Goal: Task Accomplishment & Management: Complete application form

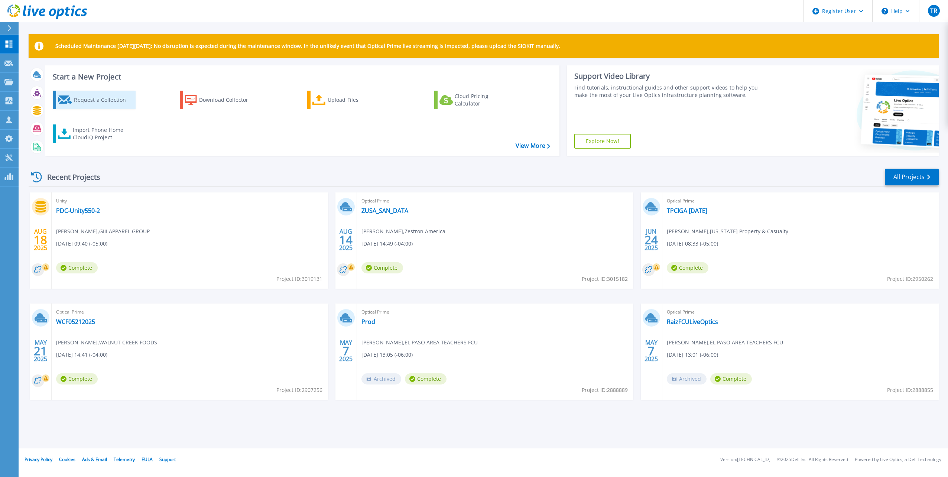
click at [114, 99] on div "Request a Collection" at bounding box center [103, 99] width 59 height 15
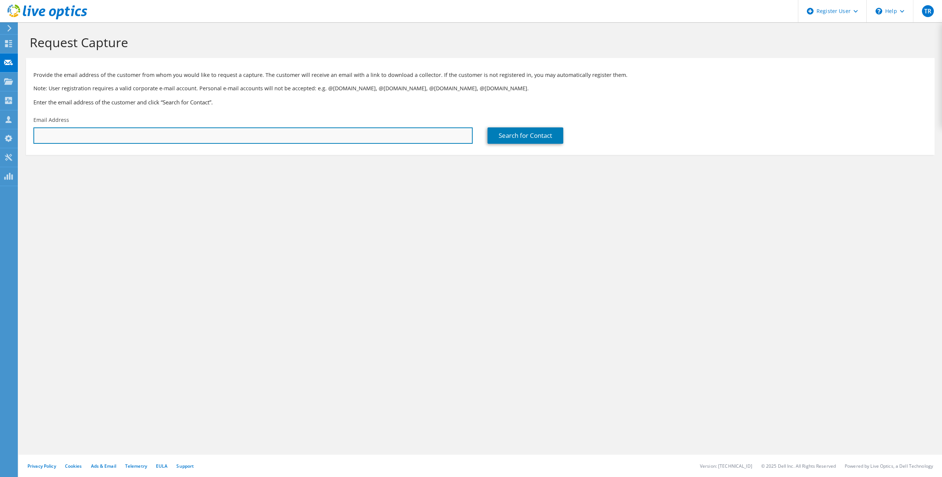
click at [186, 131] on input "text" at bounding box center [252, 135] width 439 height 16
click at [113, 130] on input "text" at bounding box center [252, 135] width 439 height 16
paste input "https://dell-my.sharepoint.com/personal/tom_robertson_dell_com/_layouts/Doc.asp…"
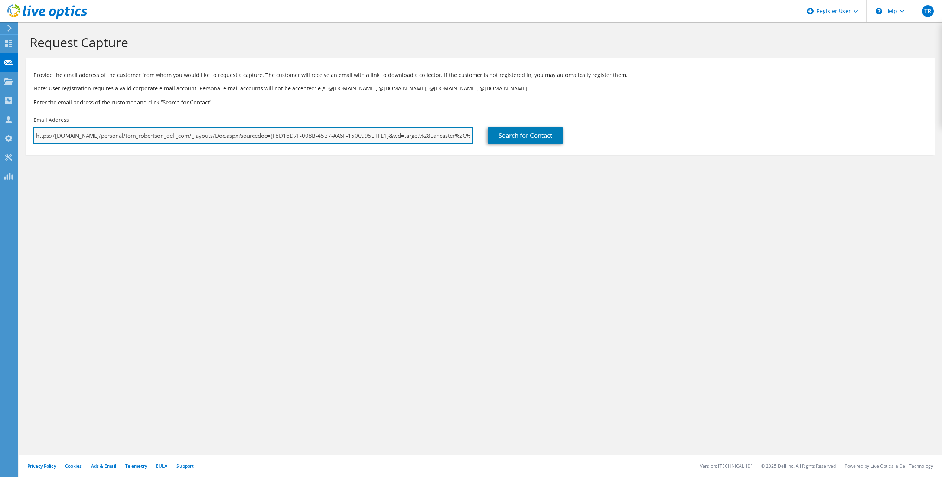
scroll to position [0, 333]
type input "https://dell-my.sharepoint.com/personal/tom_robertson_dell_com/_layouts/Doc.asp…"
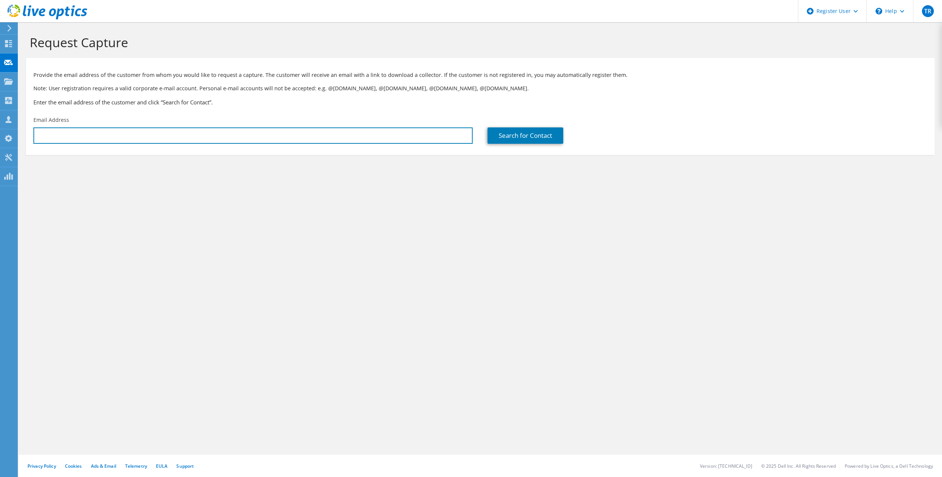
scroll to position [0, 0]
click at [329, 139] on input "text" at bounding box center [252, 135] width 439 height 16
paste input "lwitt@fcfcu.com"
type input "lwitt@fcfcu.com"
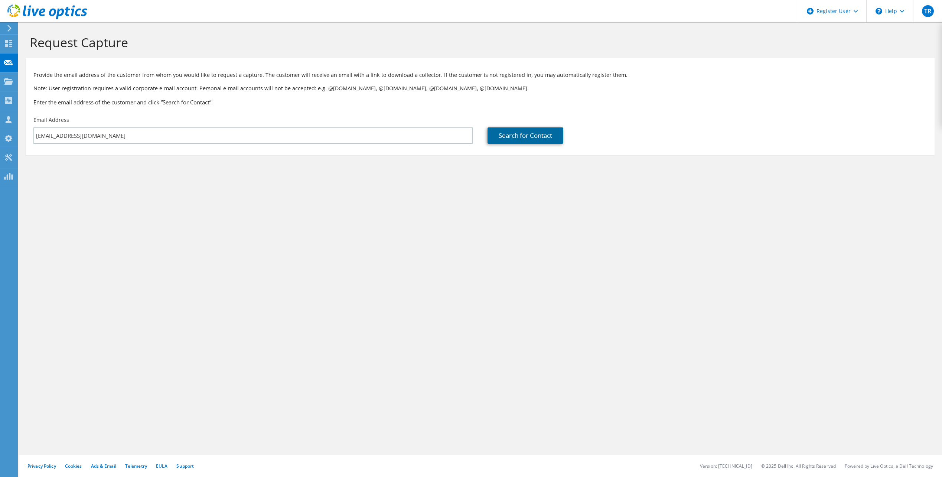
click at [508, 131] on link "Search for Contact" at bounding box center [526, 135] width 76 height 16
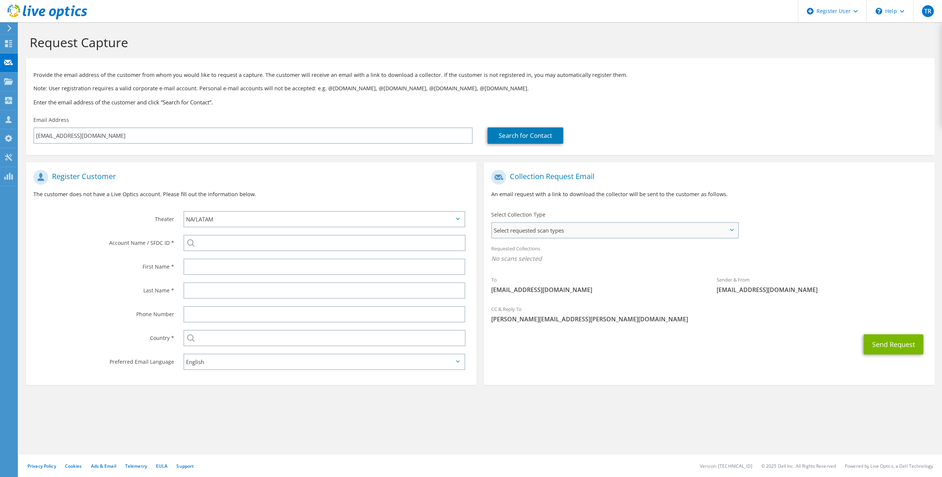
click at [582, 238] on div "Select requested scan types Server Virtualization Optical Prime AWS Nutanix SC" at bounding box center [614, 230] width 247 height 16
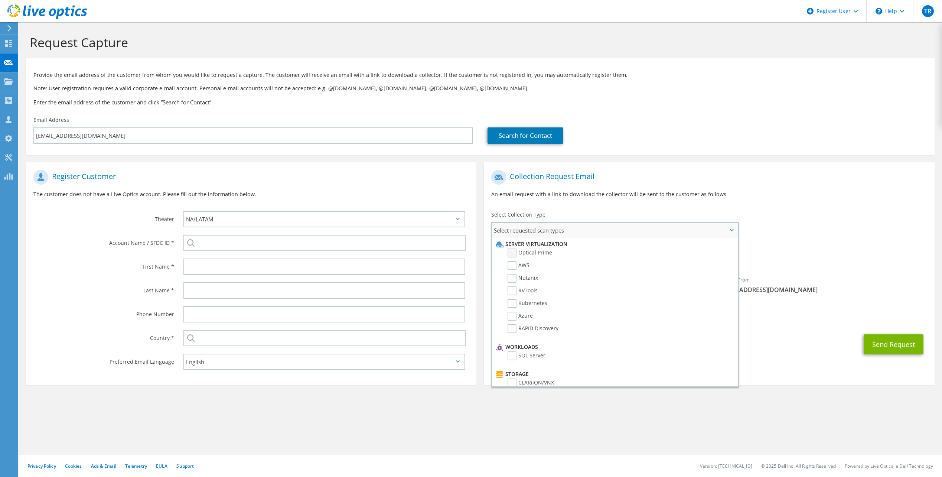
click at [512, 253] on label "Optical Prime" at bounding box center [530, 252] width 45 height 9
click at [0, 0] on input "Optical Prime" at bounding box center [0, 0] width 0 height 0
click at [520, 292] on label "RVTools" at bounding box center [523, 290] width 30 height 9
click at [0, 0] on input "RVTools" at bounding box center [0, 0] width 0 height 0
click at [779, 385] on div "Collection Request Email An email request with a link to download the collector…" at bounding box center [709, 275] width 458 height 226
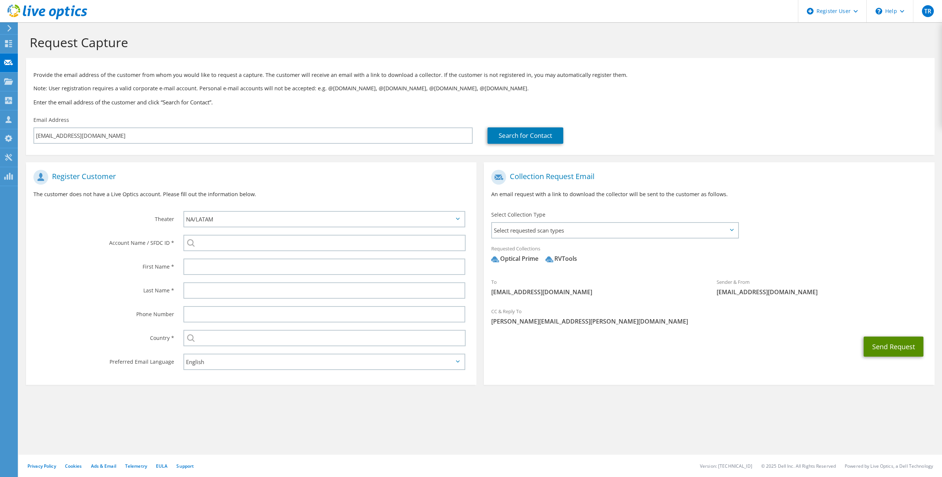
click at [897, 345] on button "Send Request" at bounding box center [894, 346] width 60 height 20
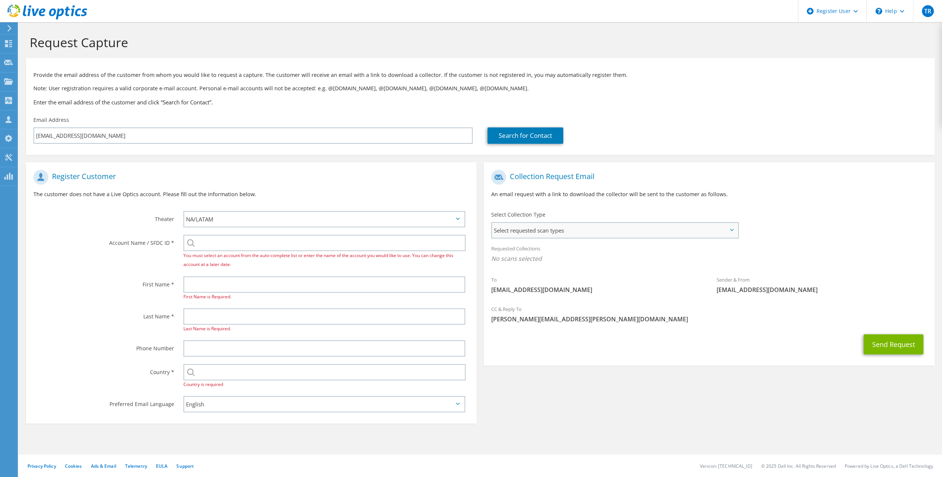
click at [560, 226] on span "Select requested scan types" at bounding box center [614, 230] width 245 height 15
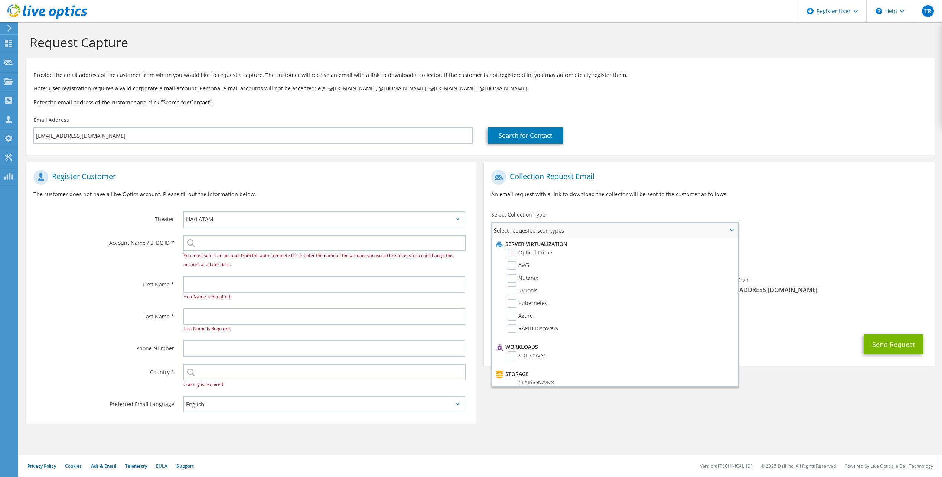
click at [519, 251] on label "Optical Prime" at bounding box center [530, 252] width 45 height 9
click at [0, 0] on input "Optical Prime" at bounding box center [0, 0] width 0 height 0
click at [765, 335] on div "Send Request" at bounding box center [709, 346] width 450 height 27
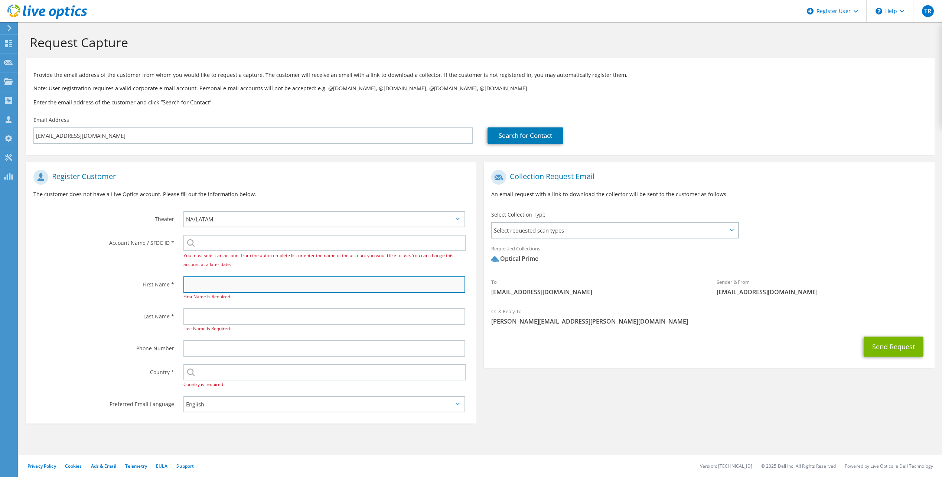
click at [242, 281] on input "text" at bounding box center [324, 284] width 282 height 16
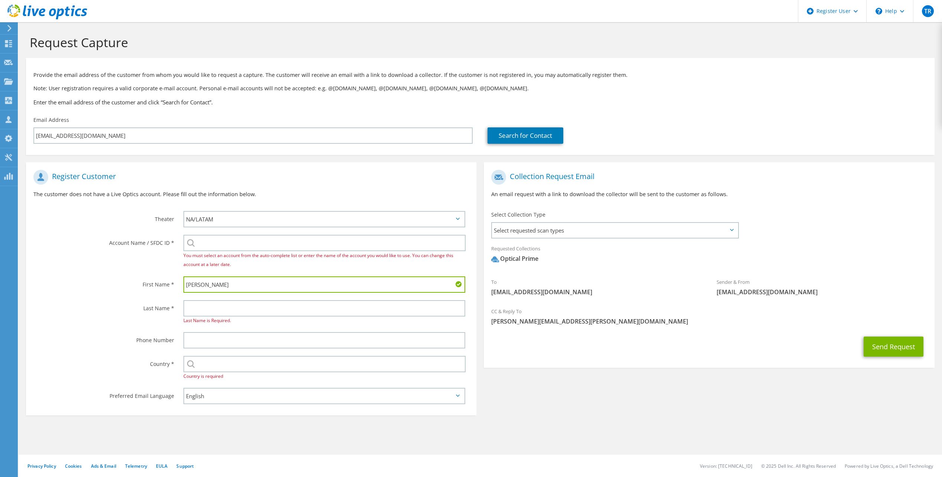
type input "Luke"
type input "Witt"
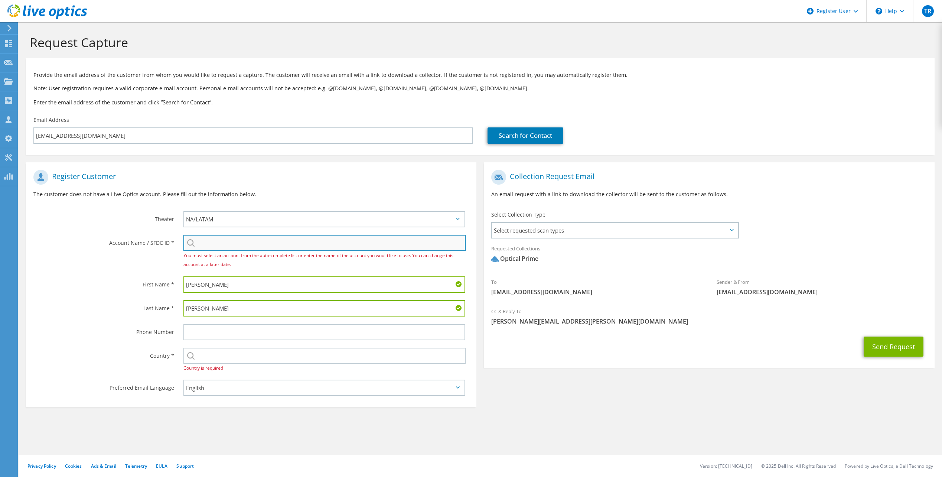
click at [224, 237] on input "search" at bounding box center [324, 243] width 282 height 16
click at [291, 415] on section "Request Capture Provide the email address of the customer from whom you would l…" at bounding box center [481, 235] width 924 height 426
click at [231, 240] on input "search" at bounding box center [324, 243] width 282 height 16
paste input "2003427430"
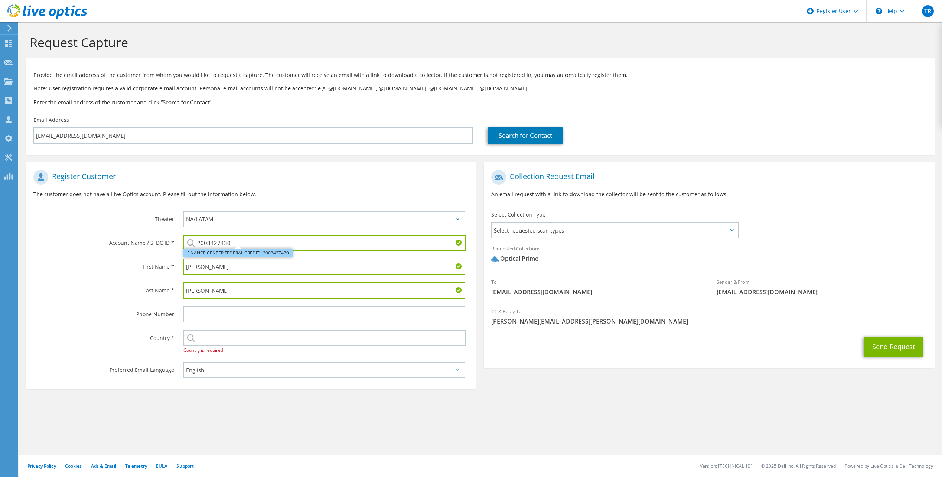
click at [235, 254] on li "FINANCE CENTER FEDERAL CREDIT : 2003427430" at bounding box center [237, 252] width 109 height 9
type input "FINANCE CENTER FEDERAL CREDIT : 2003427430"
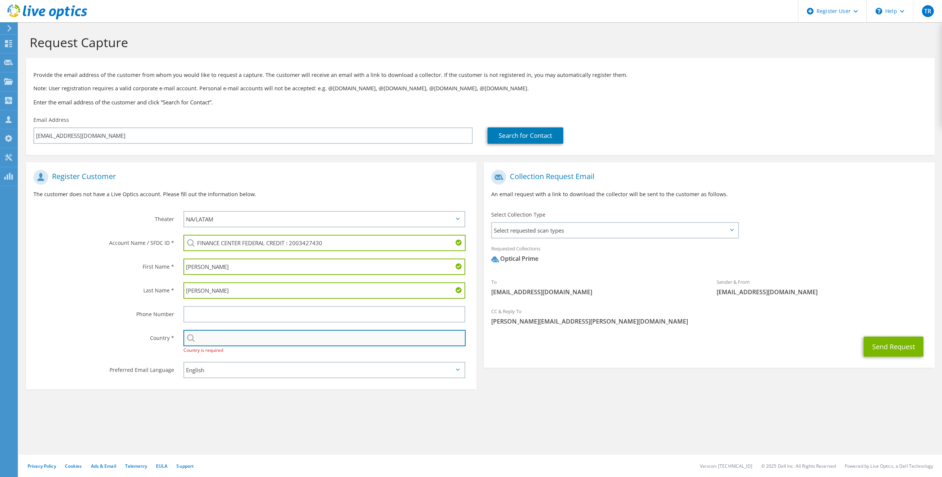
click at [237, 333] on input "text" at bounding box center [324, 338] width 282 height 16
click at [130, 340] on label "Country *" at bounding box center [103, 336] width 141 height 12
click at [276, 337] on input "text" at bounding box center [324, 338] width 282 height 16
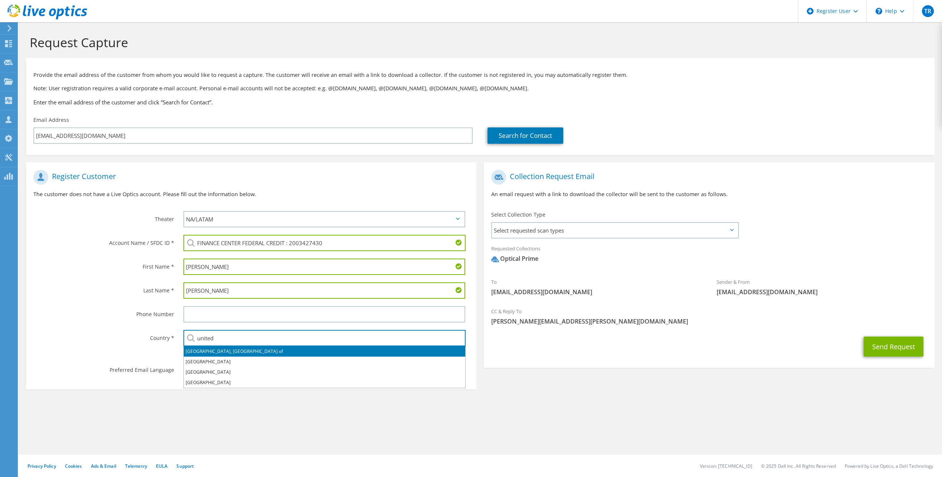
type input "united"
click at [47, 385] on section "Register Customer The customer does not have a Live Optics account. Please fill…" at bounding box center [251, 275] width 450 height 227
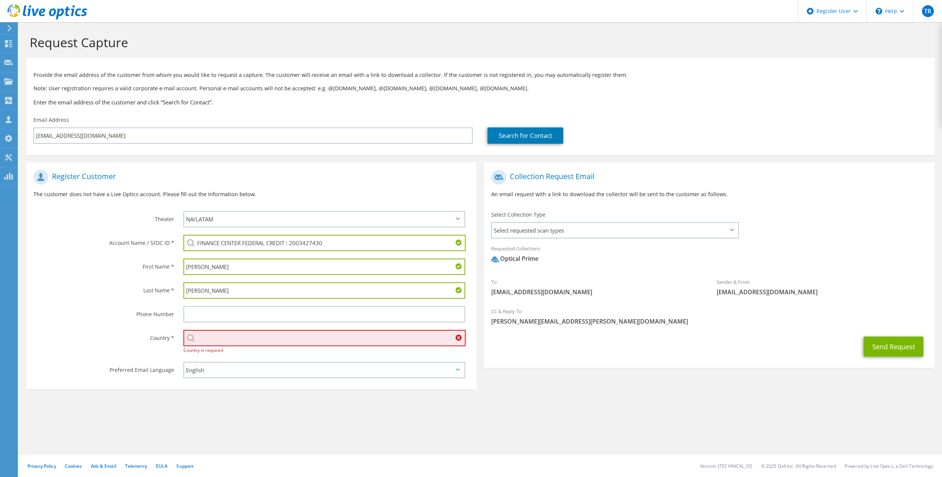
click at [273, 334] on input "text" at bounding box center [324, 338] width 282 height 16
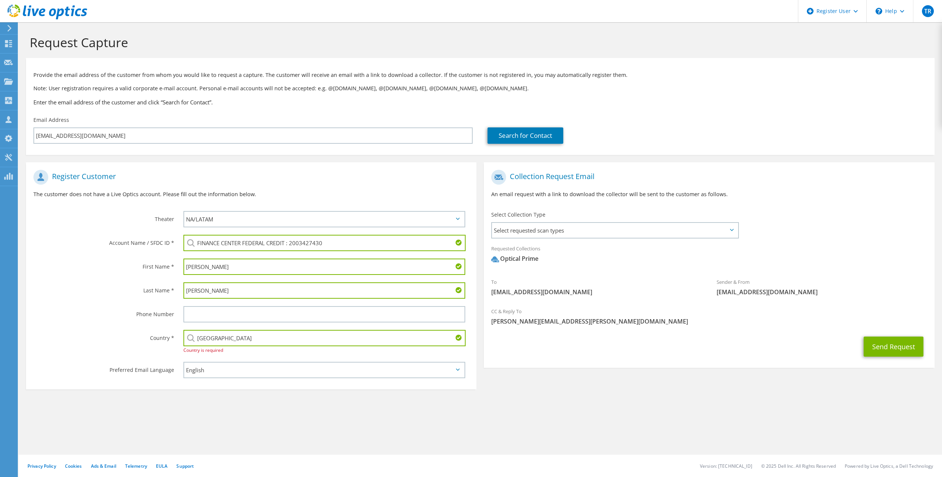
type input "United States"
click at [874, 351] on button "Send Request" at bounding box center [894, 346] width 60 height 20
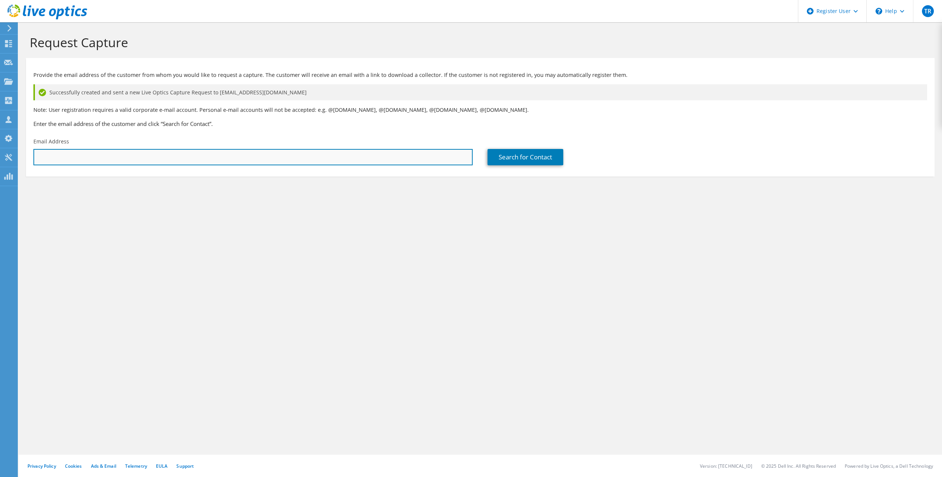
click at [149, 159] on input "text" at bounding box center [252, 157] width 439 height 16
click at [364, 159] on input "text" at bounding box center [252, 157] width 439 height 16
click at [364, 157] on input "text" at bounding box center [252, 157] width 439 height 16
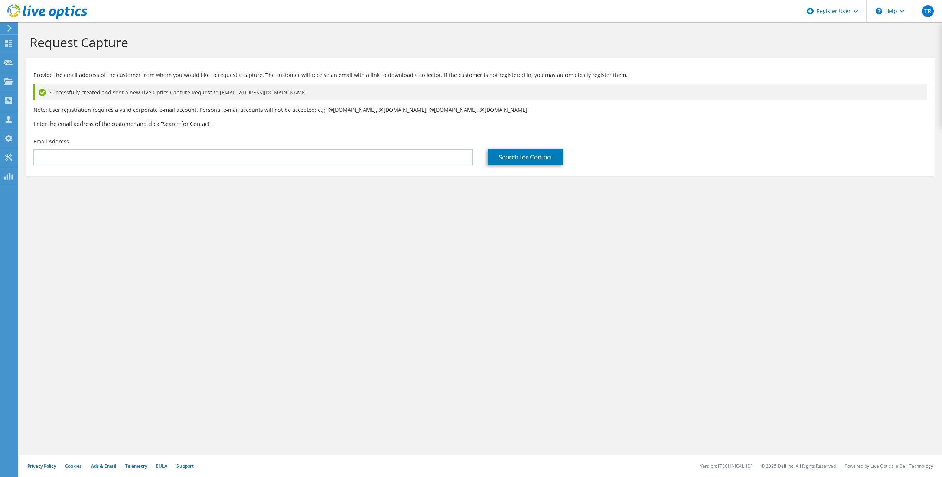
click at [334, 294] on div "Request Capture Provide the email address of the customer from whom you would l…" at bounding box center [481, 249] width 924 height 455
